Goal: Task Accomplishment & Management: Use online tool/utility

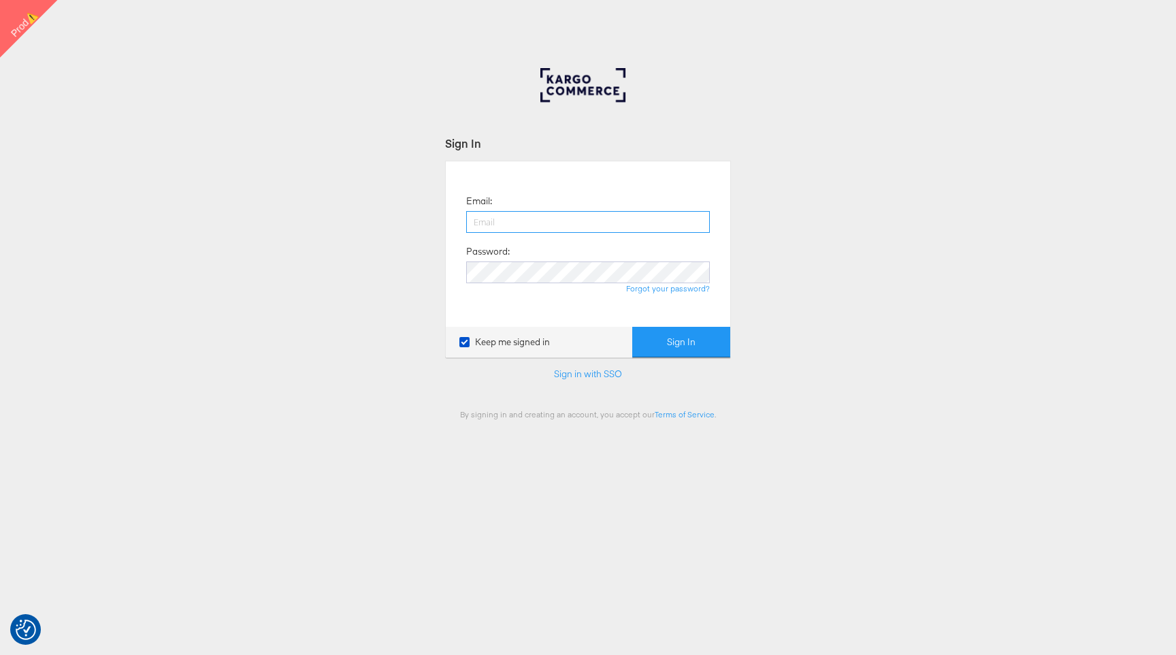
click at [638, 223] on input "email" at bounding box center [588, 222] width 244 height 22
type input "francisca.masombo@kargo.com"
click at [657, 332] on button "Sign In" at bounding box center [681, 342] width 98 height 31
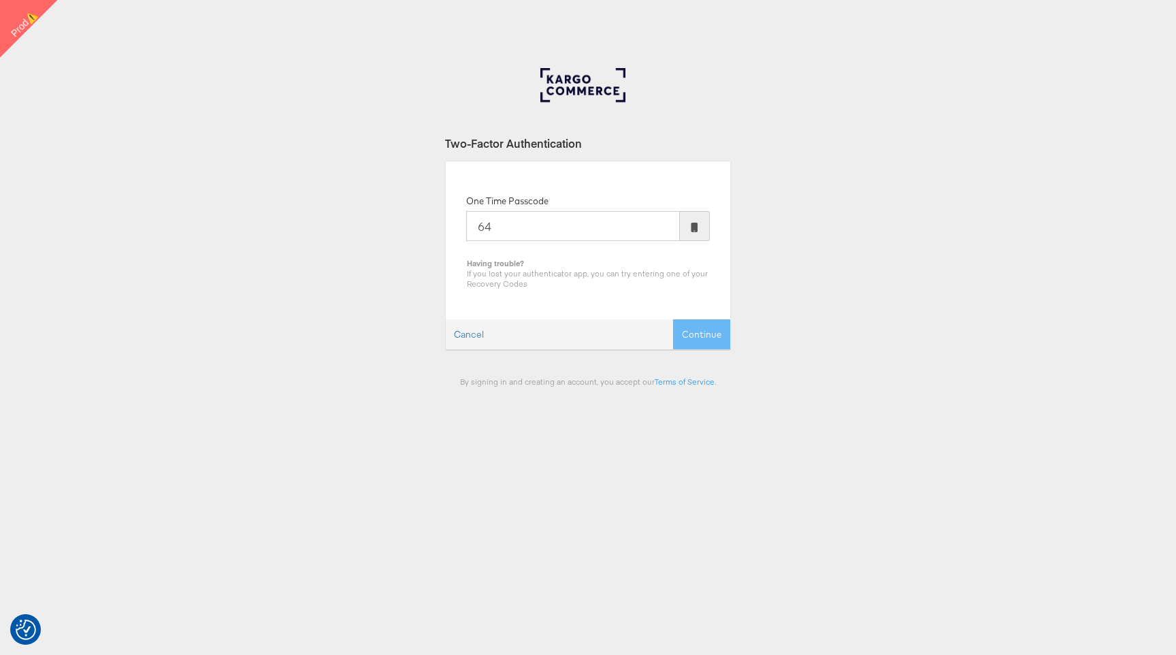
type input "6"
type input "230900"
click at [673, 319] on button "Continue" at bounding box center [701, 334] width 57 height 31
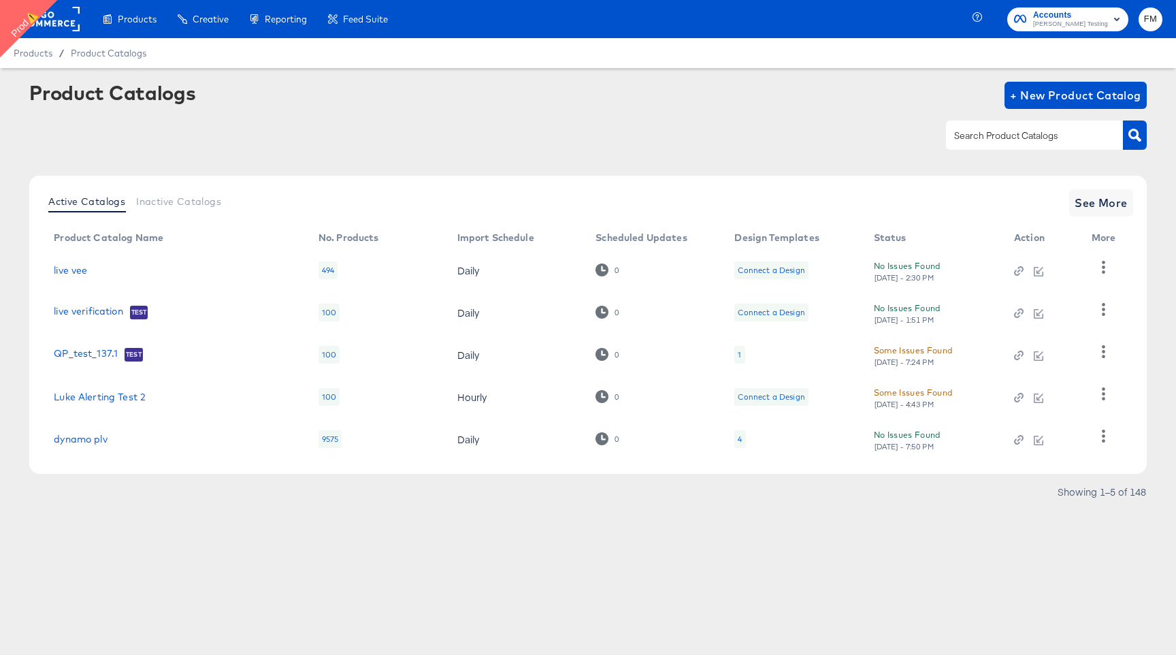
click at [736, 355] on div "1" at bounding box center [739, 355] width 10 height 18
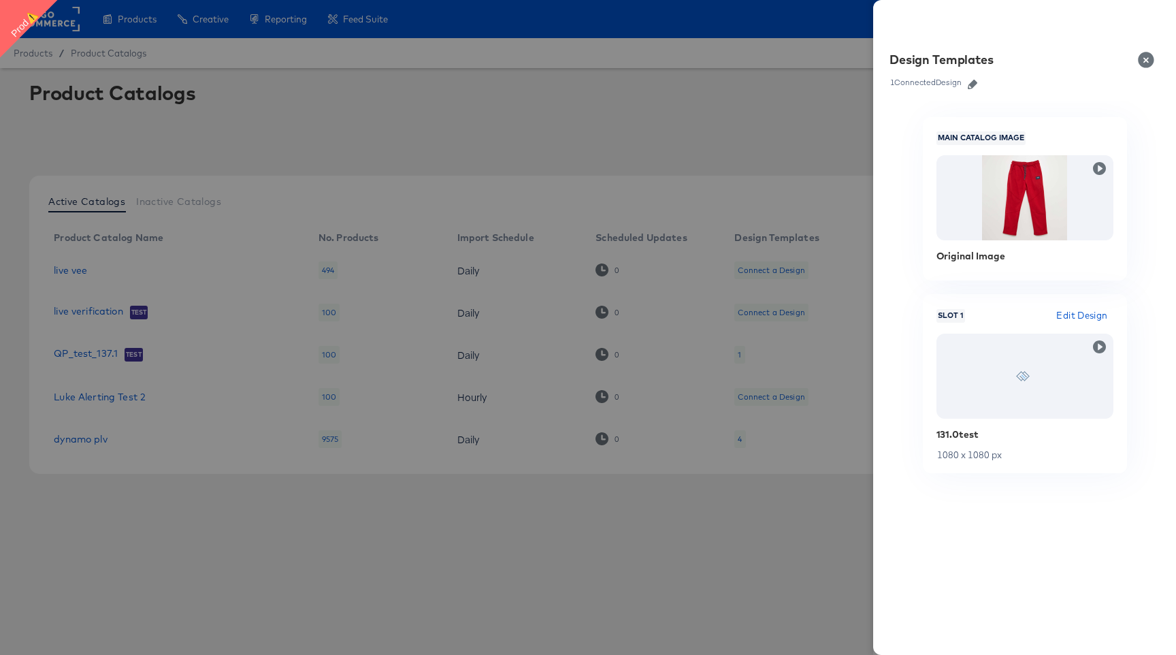
click at [968, 88] on link at bounding box center [972, 82] width 20 height 15
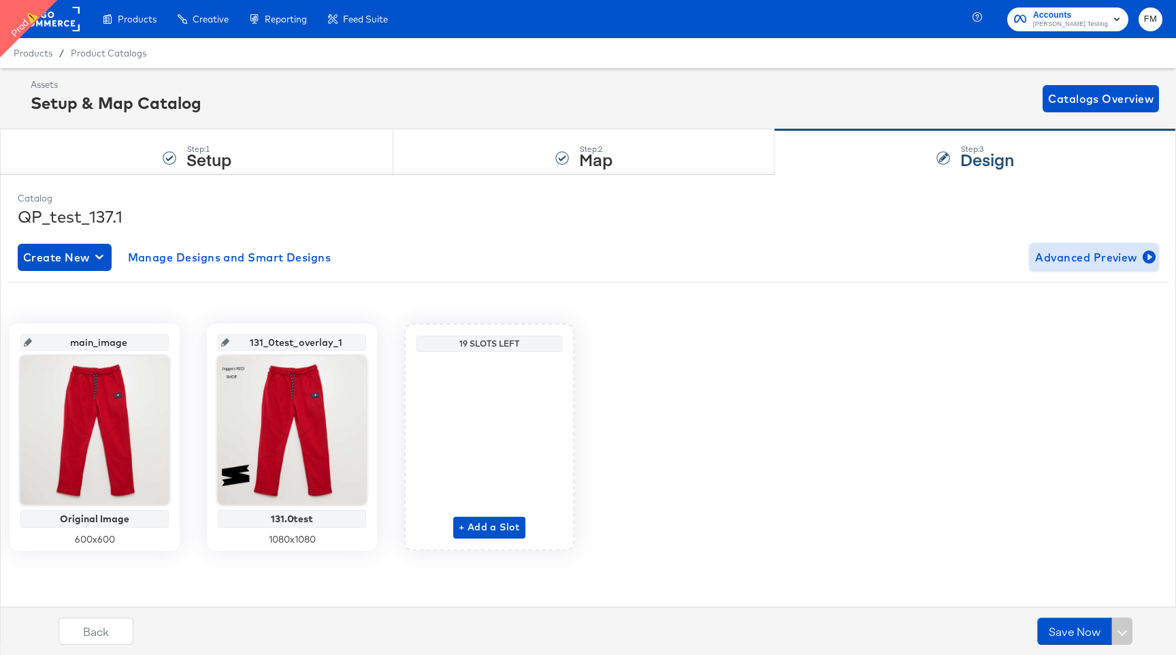
click at [1106, 248] on span "Advanced Preview" at bounding box center [1094, 257] width 118 height 19
